Goal: Navigation & Orientation: Find specific page/section

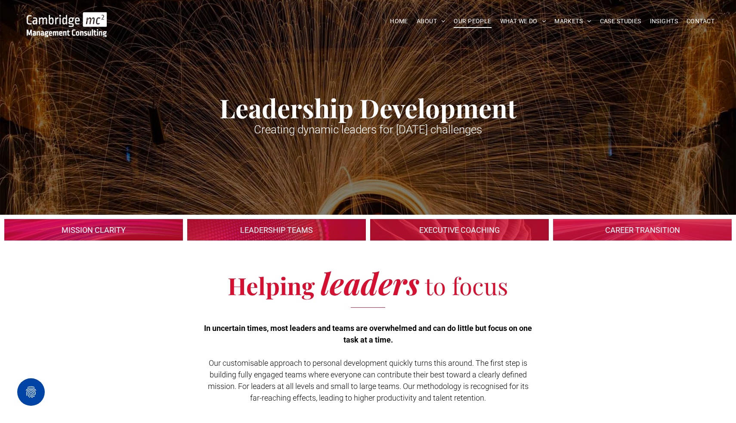
click at [466, 22] on span "OUR PEOPLE" at bounding box center [472, 21] width 37 height 13
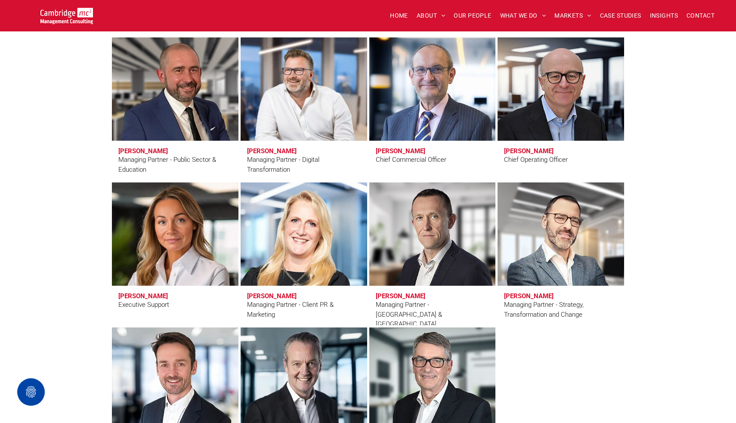
scroll to position [624, 0]
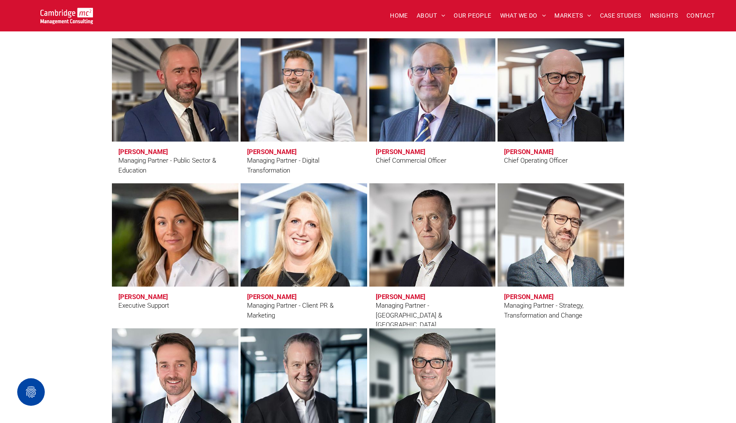
click at [428, 91] on link at bounding box center [433, 89] width 134 height 109
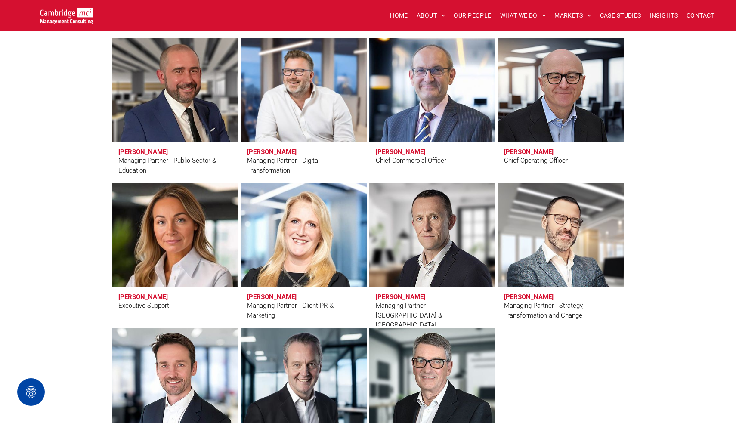
click at [169, 232] on link at bounding box center [175, 234] width 134 height 109
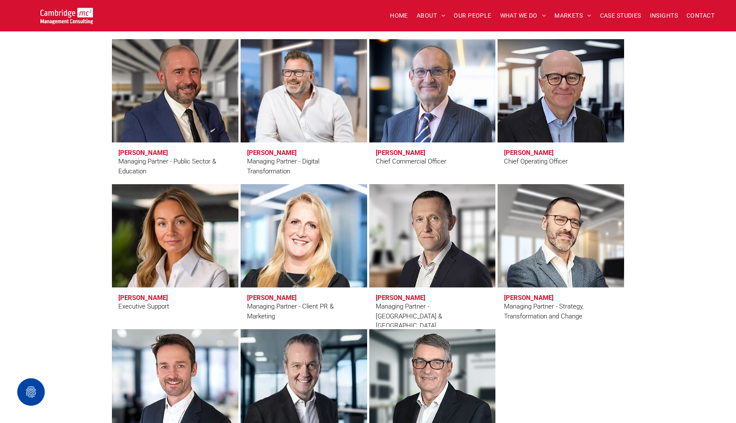
scroll to position [631, 0]
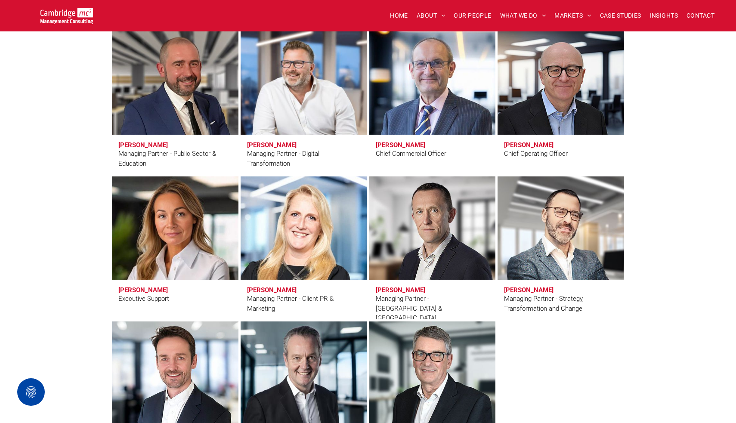
click at [284, 104] on link at bounding box center [304, 82] width 134 height 109
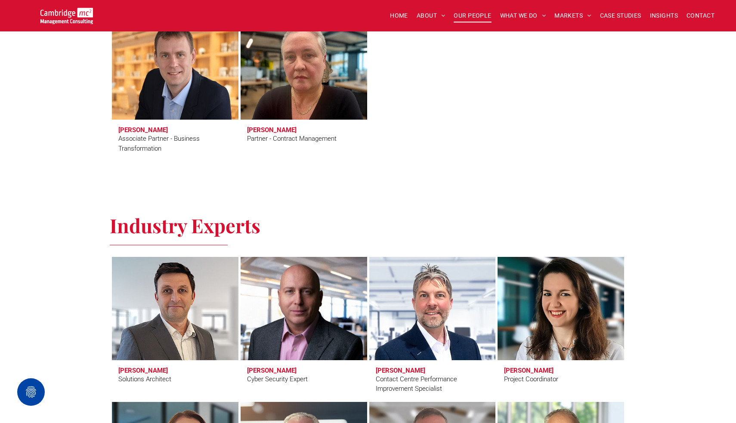
scroll to position [2244, 0]
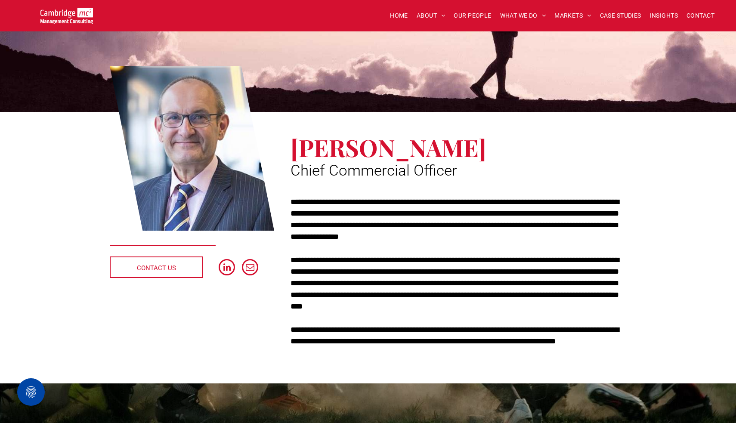
scroll to position [61, 0]
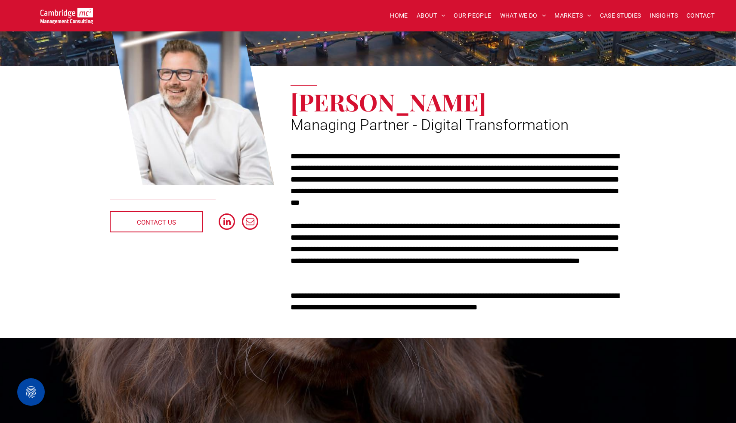
scroll to position [41, 0]
